Goal: Find specific page/section: Find specific page/section

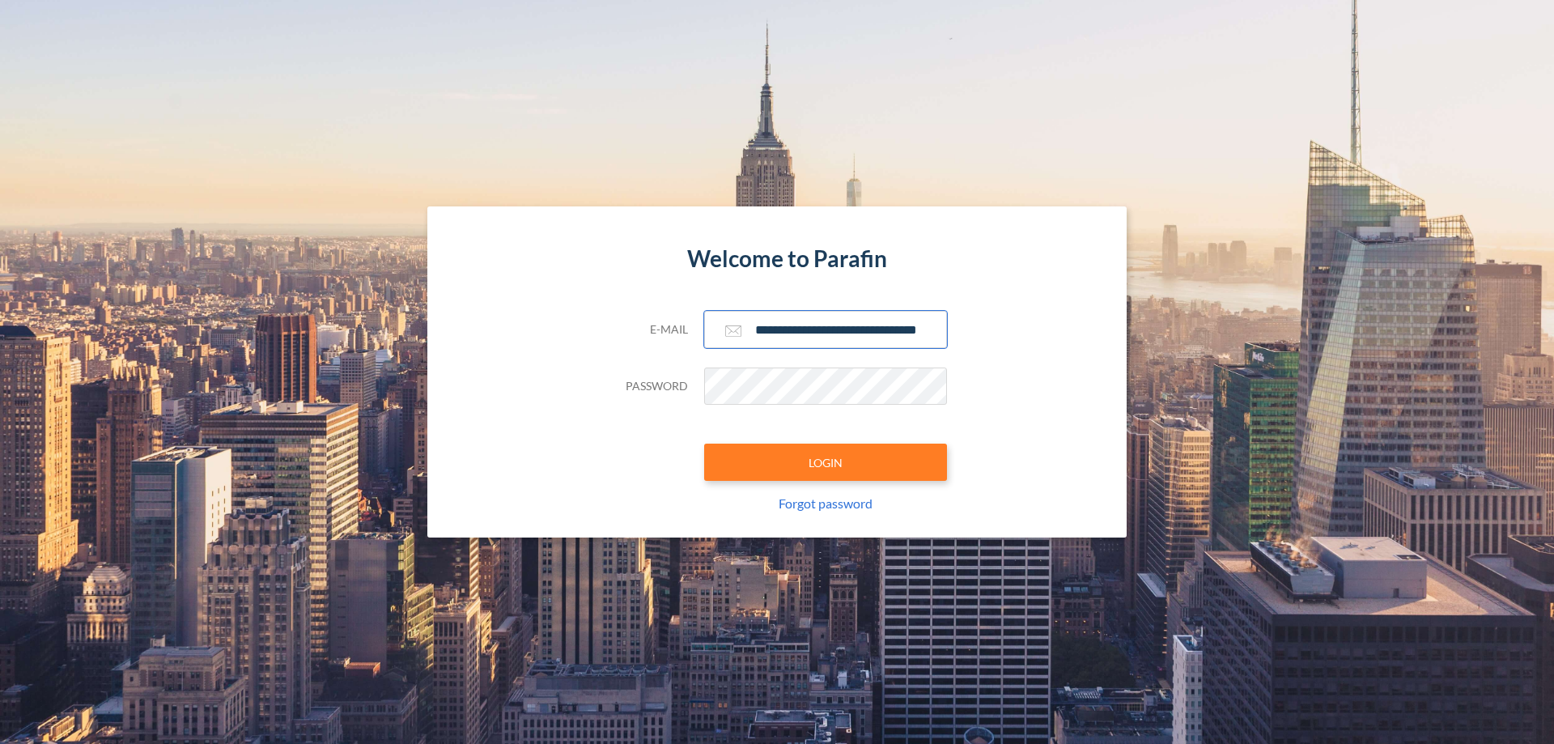
type input "**********"
click at [826, 462] on button "LOGIN" at bounding box center [825, 462] width 243 height 37
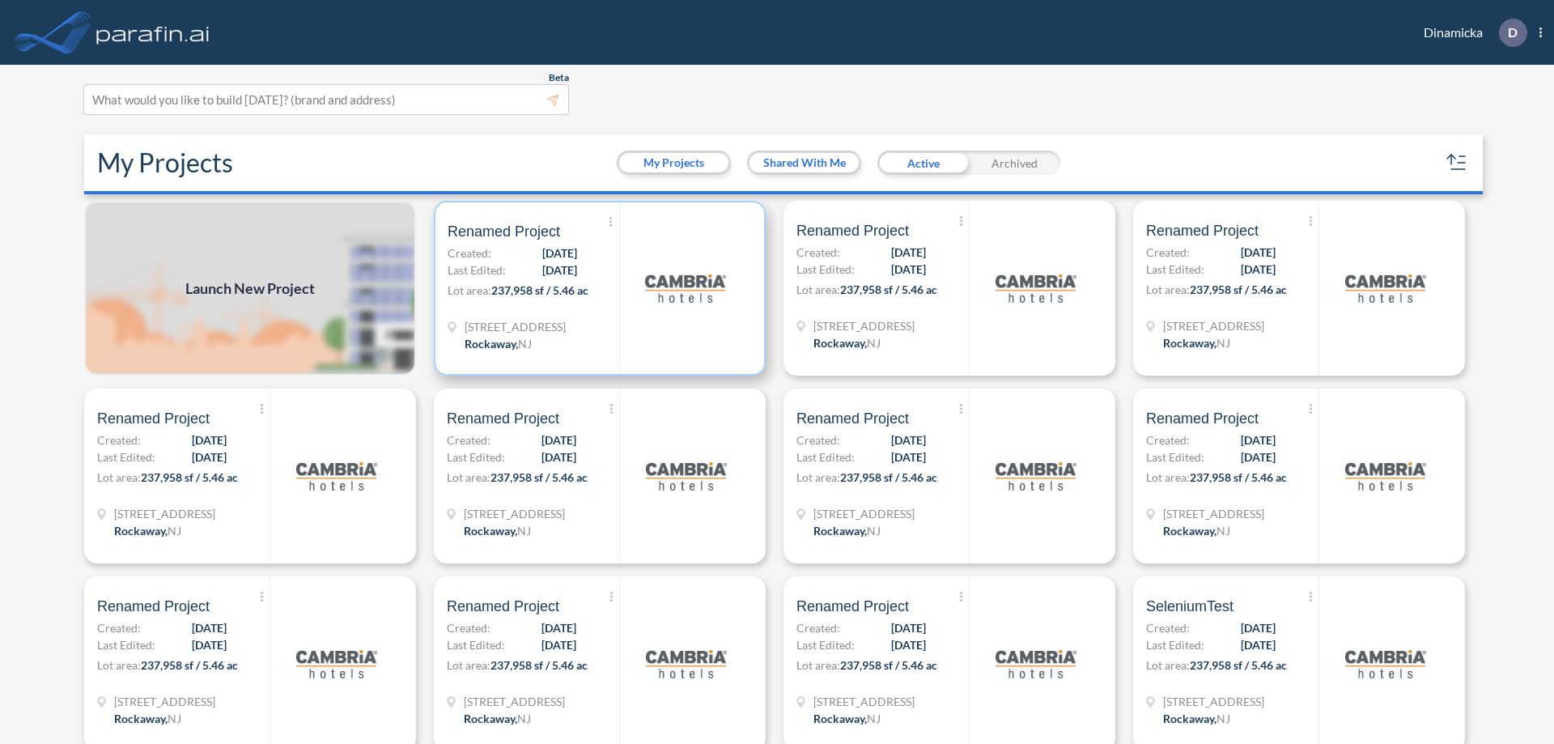
scroll to position [4, 0]
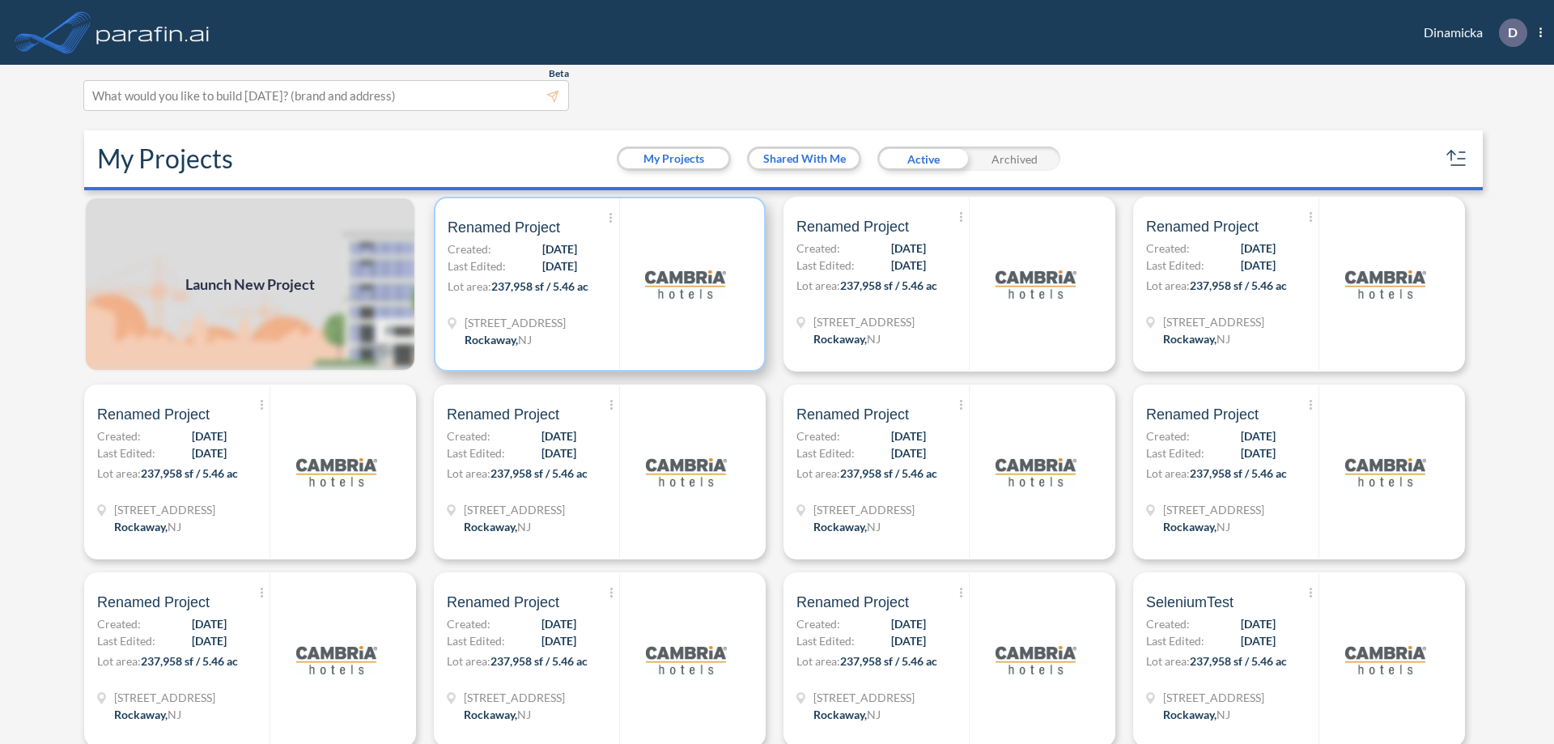
click at [596, 284] on p "Lot area: 237,958 sf / 5.46 ac" at bounding box center [534, 289] width 172 height 23
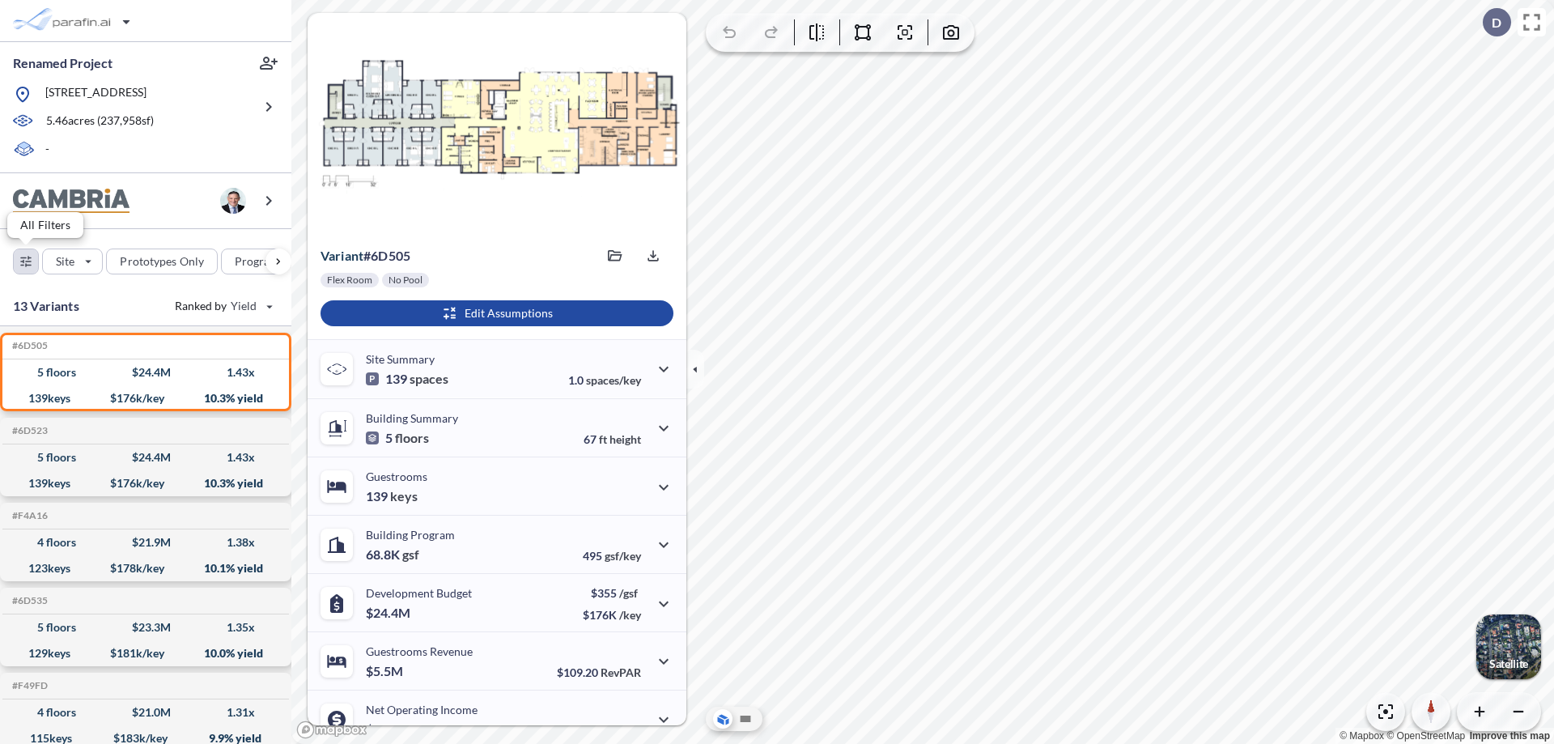
click at [26, 261] on div "button" at bounding box center [26, 261] width 24 height 24
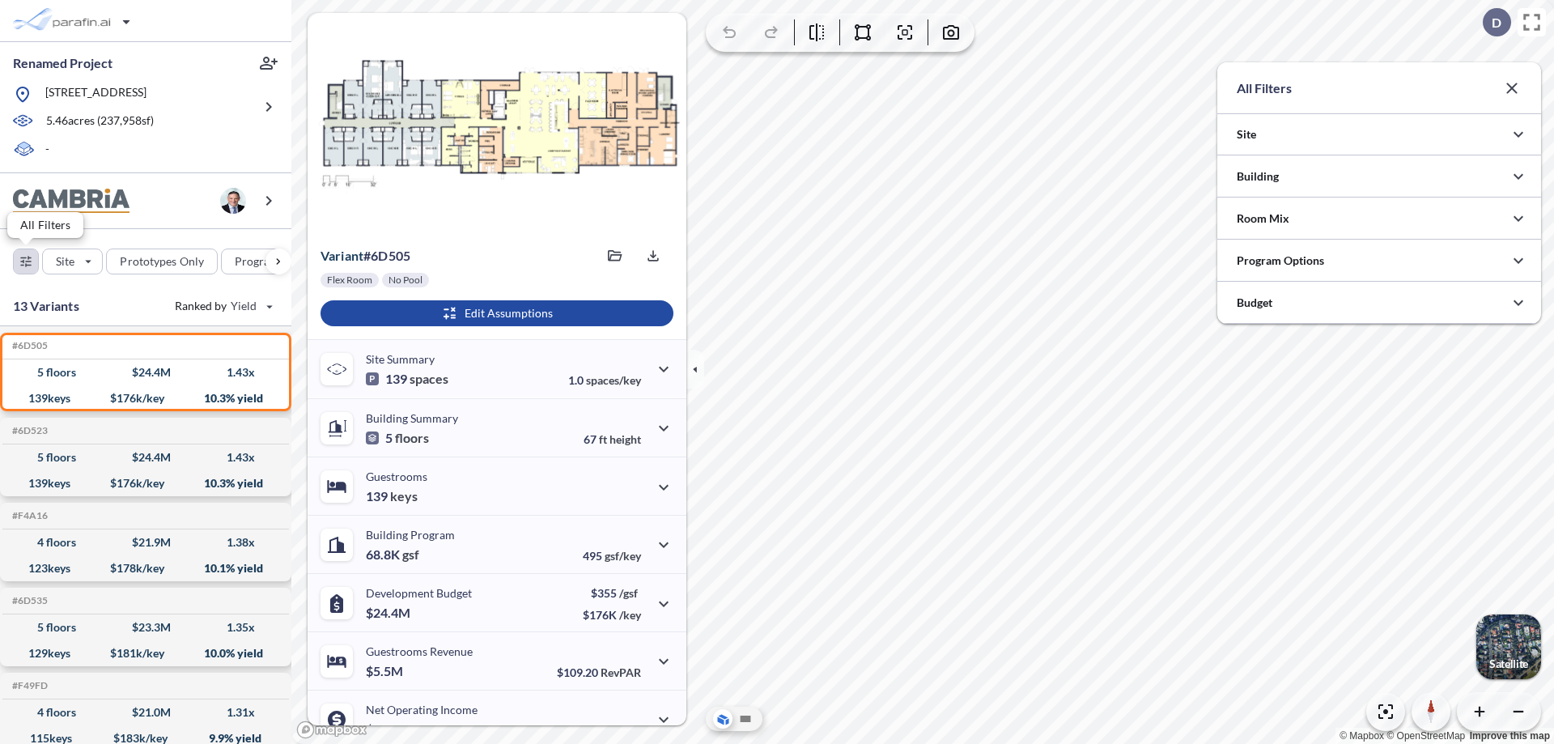
scroll to position [809358, 809034]
click at [1379, 261] on div at bounding box center [1379, 260] width 324 height 41
